Goal: Navigation & Orientation: Find specific page/section

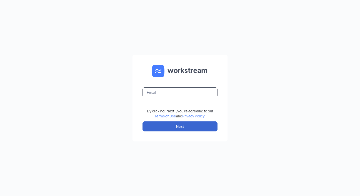
type input "[EMAIL_ADDRESS][DOMAIN_NAME]"
click at [176, 124] on button "Next" at bounding box center [180, 126] width 75 height 10
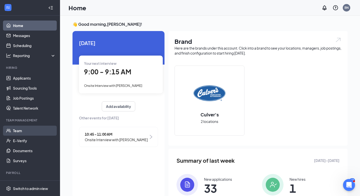
click at [17, 130] on link "Team" at bounding box center [34, 131] width 43 height 10
